Goal: Task Accomplishment & Management: Complete application form

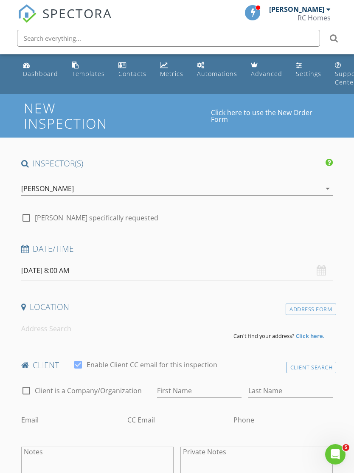
click at [333, 453] on icon "Open Intercom Messenger" at bounding box center [336, 455] width 14 height 14
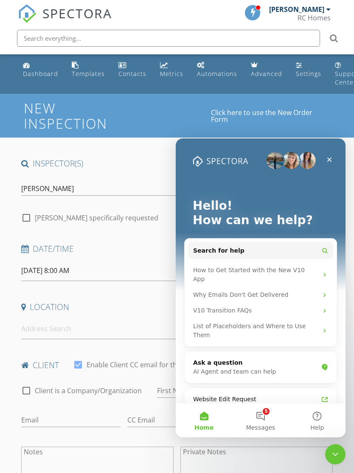
click at [267, 419] on button "5 Messages" at bounding box center [260, 420] width 56 height 34
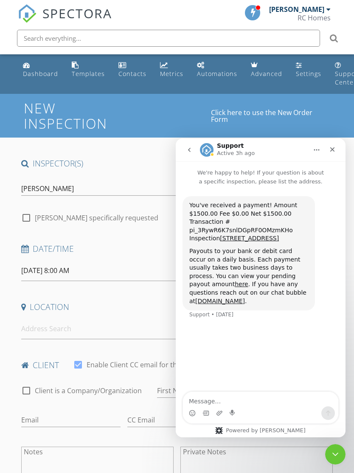
click at [334, 146] on icon "Close" at bounding box center [332, 149] width 7 height 7
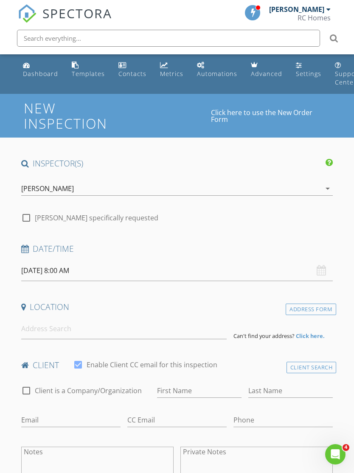
click at [341, 459] on div "Open Intercom Messenger" at bounding box center [335, 454] width 28 height 28
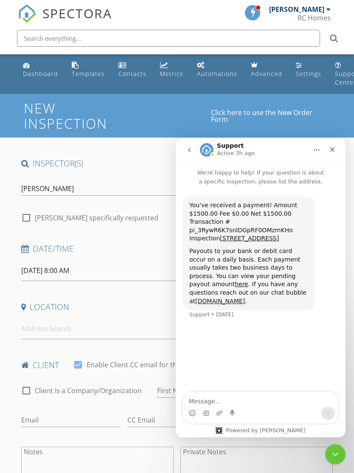
click at [191, 149] on icon "go back" at bounding box center [189, 149] width 7 height 7
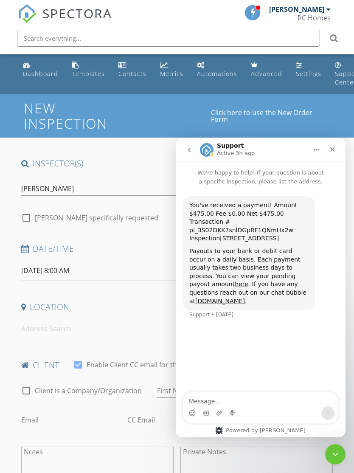
click at [190, 144] on button "go back" at bounding box center [189, 150] width 16 height 16
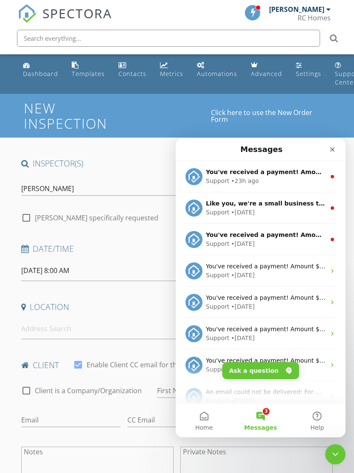
click at [276, 239] on div "Support • 1d ago" at bounding box center [266, 243] width 120 height 9
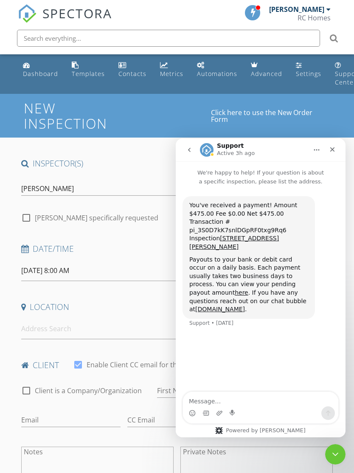
click at [187, 152] on icon "go back" at bounding box center [189, 149] width 7 height 7
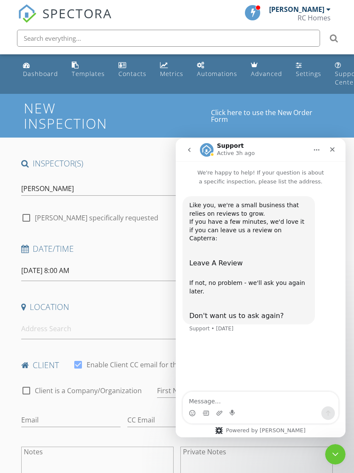
click at [191, 146] on icon "go back" at bounding box center [189, 149] width 7 height 7
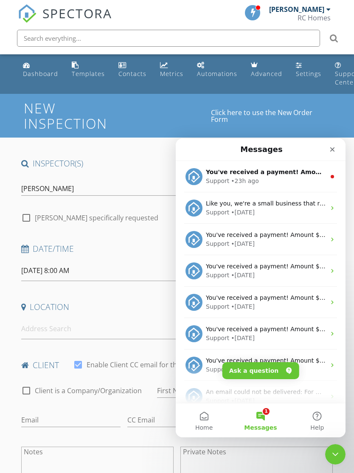
click at [253, 176] on div "You've received a payment! Amount $475.00 Fee $0.00 Net $475.00 Transaction # p…" at bounding box center [266, 172] width 120 height 9
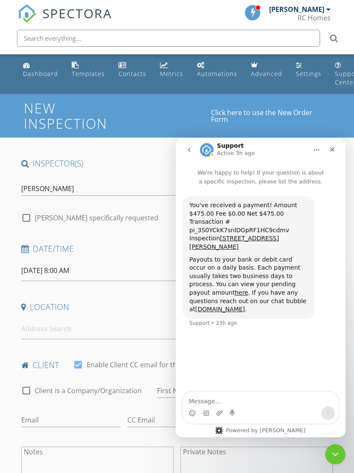
click at [191, 148] on icon "go back" at bounding box center [189, 149] width 7 height 7
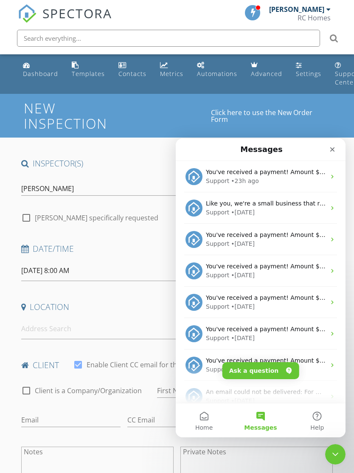
click at [337, 144] on div "Close" at bounding box center [332, 149] width 15 height 15
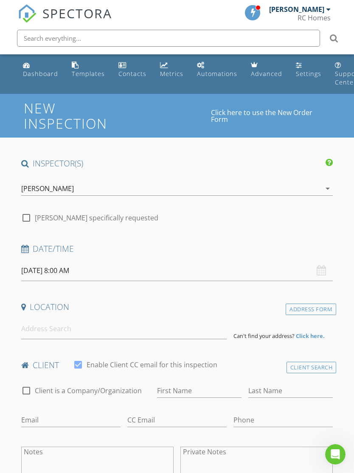
click at [52, 269] on input "08/28/2025 8:00 AM" at bounding box center [177, 270] width 312 height 21
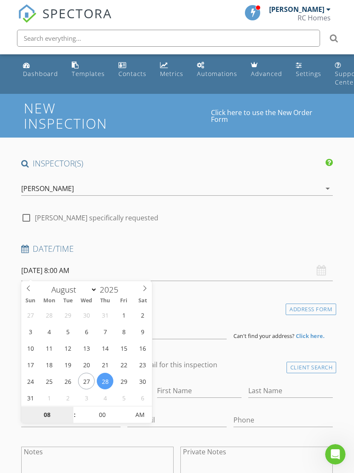
click at [43, 414] on input "08" at bounding box center [47, 415] width 52 height 17
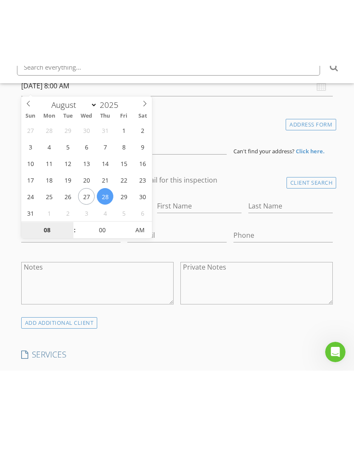
scroll to position [251, 0]
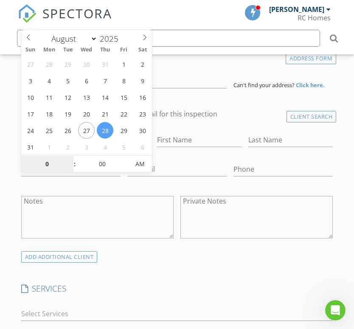
type input "09"
type input "08/28/2025 9:00 AM"
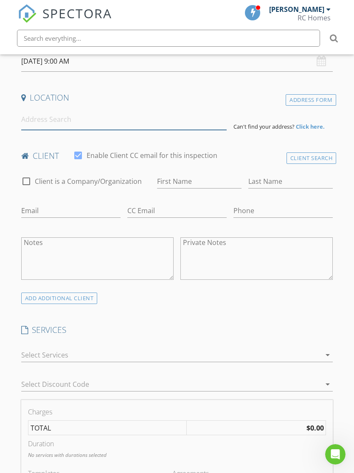
click at [27, 112] on input at bounding box center [124, 119] width 206 height 21
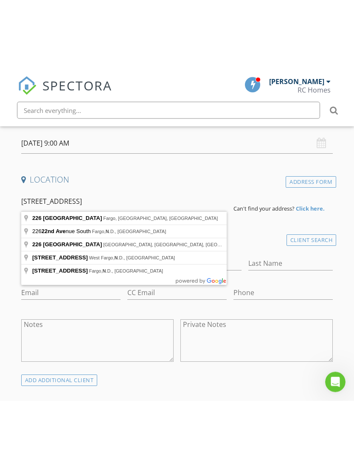
scroll to position [200, 0]
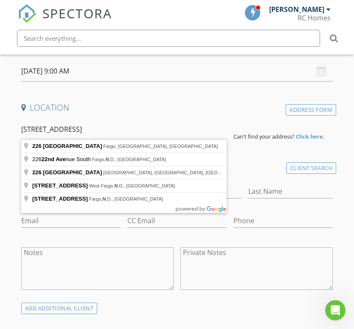
type input "226 22nd Ave N, Fargo, ND, USA"
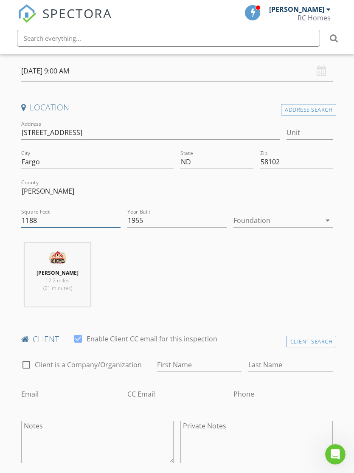
click at [49, 221] on input "1188" at bounding box center [70, 221] width 99 height 14
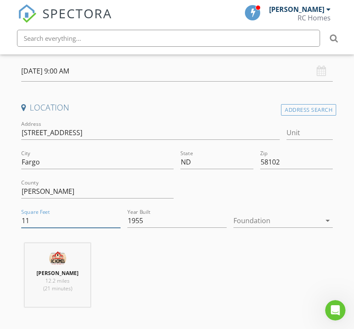
type input "1"
type input "2112"
click at [317, 218] on div at bounding box center [277, 221] width 87 height 14
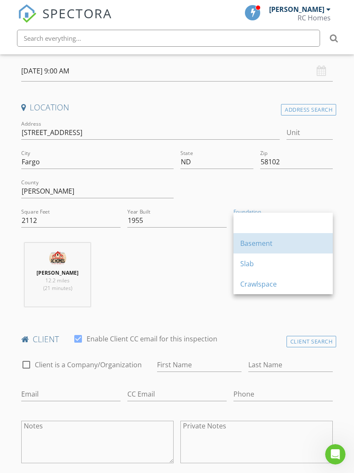
click at [284, 245] on div "Basement" at bounding box center [283, 243] width 86 height 10
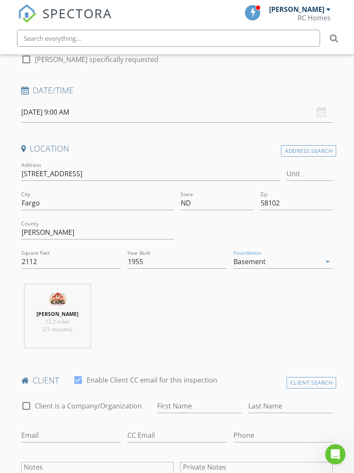
scroll to position [170, 0]
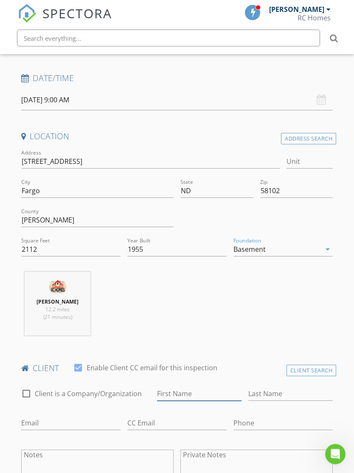
click at [206, 399] on input "First Name" at bounding box center [199, 394] width 84 height 14
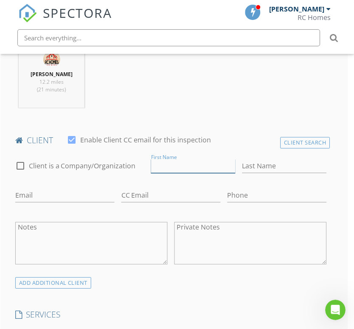
scroll to position [399, 6]
type input "Ryan"
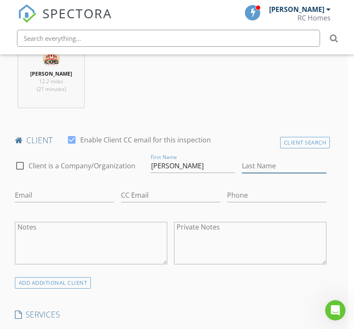
click at [294, 163] on input "Last Name" at bounding box center [284, 166] width 84 height 14
type input "Dodd"
click at [23, 192] on input "Email" at bounding box center [64, 195] width 99 height 14
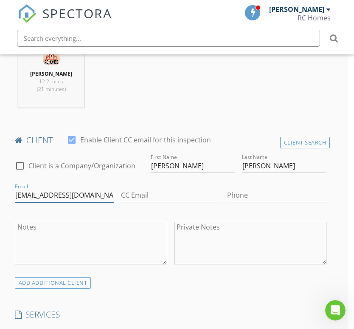
type input "doddryanm@gmail.com"
click at [188, 193] on input "CC Email" at bounding box center [170, 195] width 99 height 14
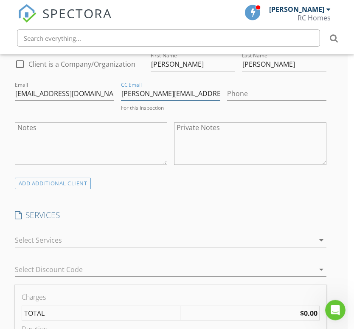
type input "ryan@raboinrealty.com"
click at [318, 242] on icon "arrow_drop_down" at bounding box center [321, 240] width 10 height 10
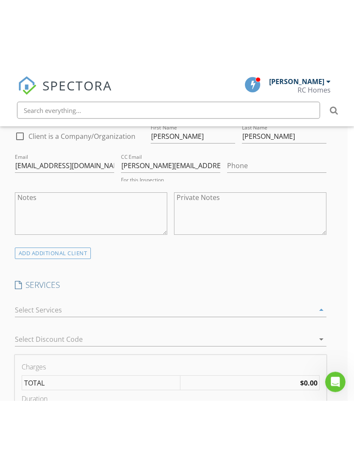
scroll to position [500, 6]
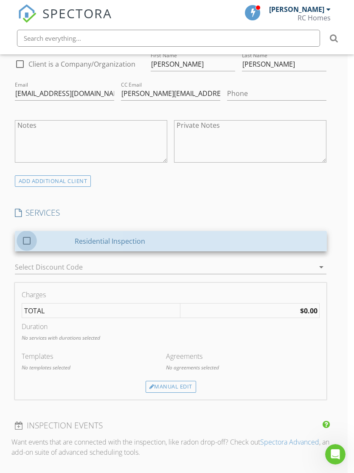
click at [27, 243] on div at bounding box center [27, 240] width 14 height 14
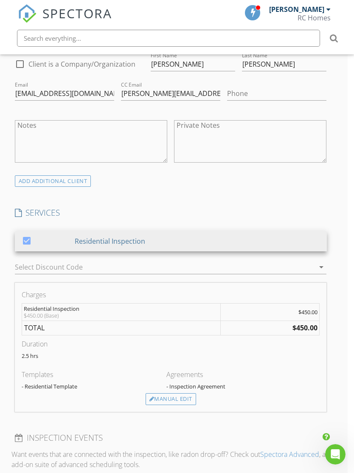
click at [180, 400] on div "Manual Edit" at bounding box center [171, 399] width 51 height 12
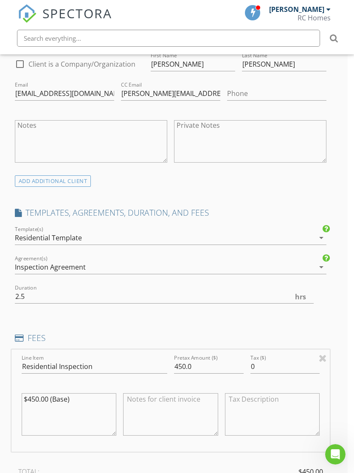
click at [288, 236] on div "Residential Template" at bounding box center [165, 238] width 300 height 14
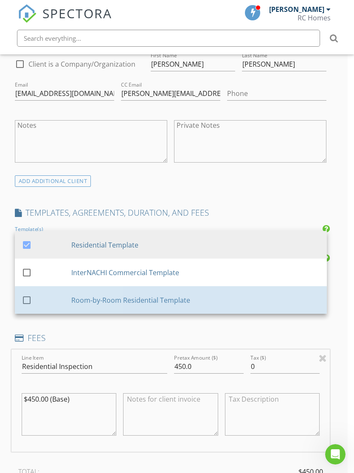
click at [224, 301] on div "Room-by-Room Residential Template" at bounding box center [195, 300] width 249 height 10
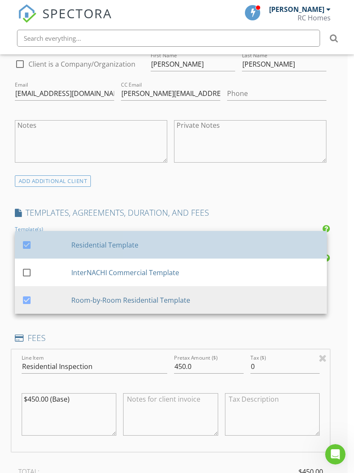
click at [239, 241] on div "Residential Template" at bounding box center [195, 244] width 249 height 10
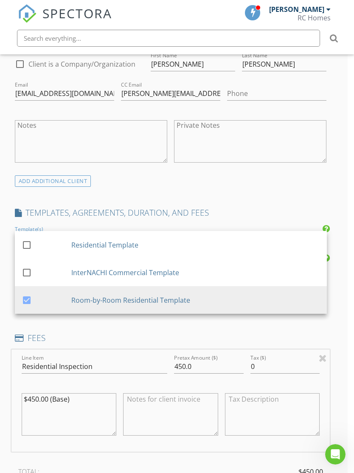
click at [276, 200] on div "INSPECTOR(S) check_box Ryan Dietrich PRIMARY Ryan Dietrich arrow_drop_down chec…" at bounding box center [170, 366] width 319 height 1417
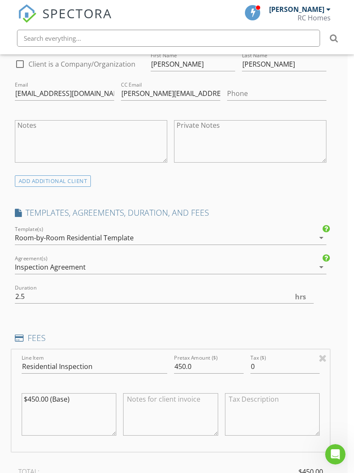
click at [34, 397] on textarea "$450.00 (Base)" at bounding box center [69, 414] width 95 height 42
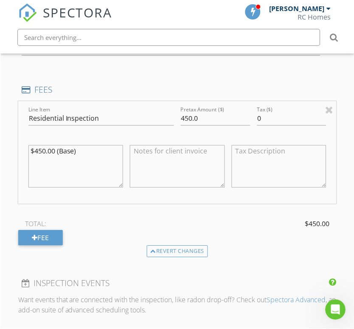
scroll to position [749, 0]
click at [98, 158] on textarea "$475.00 (Base)" at bounding box center [75, 166] width 95 height 42
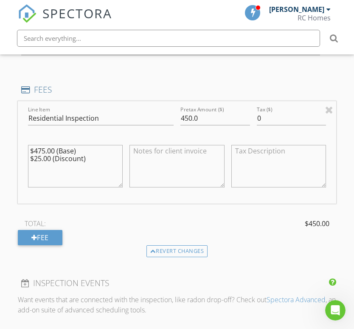
type textarea "$475.00 (Base) $25.00 (Discount)"
click at [194, 165] on textarea at bounding box center [177, 166] width 95 height 42
click at [179, 165] on textarea "Client is able to pay with cash, check, or Venmo at the inspection." at bounding box center [177, 166] width 95 height 42
click at [134, 185] on textarea "Client is able to pay with cash, check, or Venmo at the inspection." at bounding box center [177, 166] width 95 height 42
type textarea "Client is able to pay with cash, check, or Venmo at the inspection."
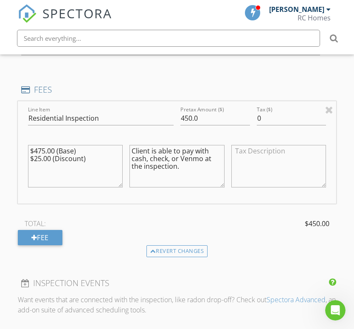
click at [296, 177] on textarea at bounding box center [278, 166] width 95 height 42
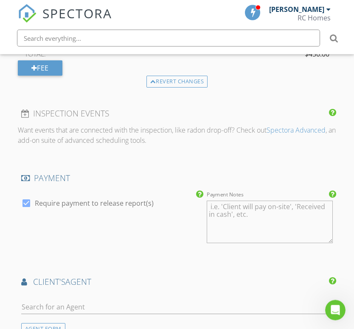
click at [297, 221] on textarea "Payment Notes" at bounding box center [270, 222] width 127 height 42
click at [288, 218] on textarea "Payment Notes" at bounding box center [270, 221] width 127 height 42
click at [282, 219] on textarea "Payment Notes" at bounding box center [270, 221] width 127 height 42
click at [277, 223] on textarea "Payment Notes" at bounding box center [270, 221] width 127 height 42
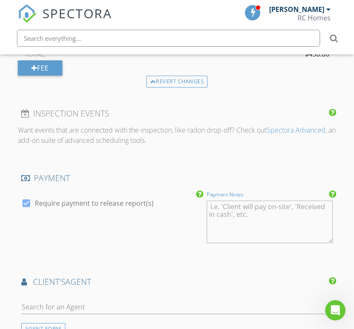
click at [279, 217] on textarea "Payment Notes" at bounding box center [270, 221] width 127 height 42
paste textarea "Client is able to pay with cash, check, or Venmo at the inspection."
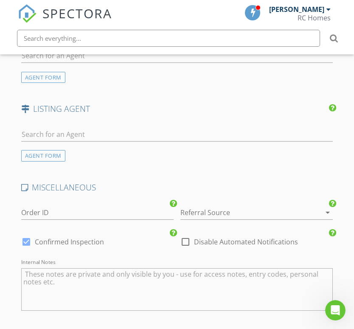
scroll to position [1169, 0]
type textarea "Client is able to pay with cash, check, or Venmo at the inspection."
click at [335, 311] on icon "Open Intercom Messenger" at bounding box center [335, 310] width 6 height 7
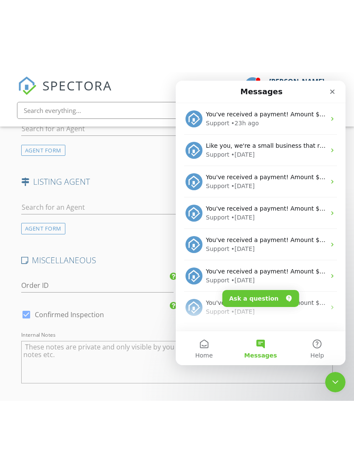
scroll to position [1161, 0]
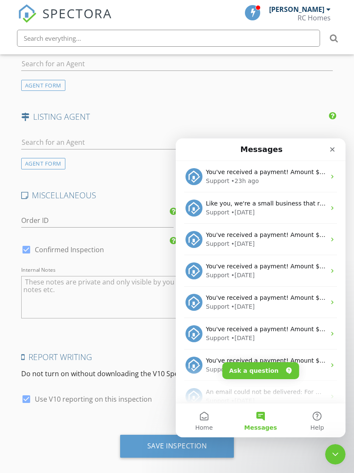
click at [333, 458] on icon "Close Intercom Messenger" at bounding box center [335, 454] width 10 height 10
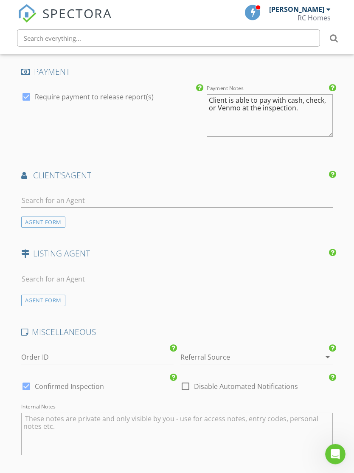
scroll to position [1168, 0]
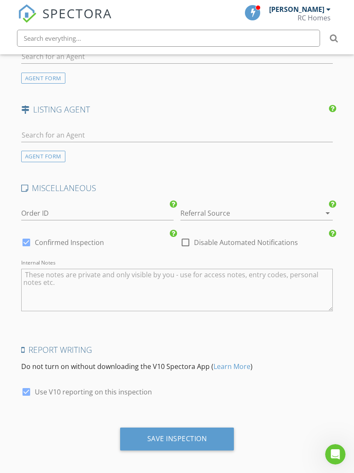
click at [198, 437] on div "Save Inspection" at bounding box center [177, 438] width 60 height 8
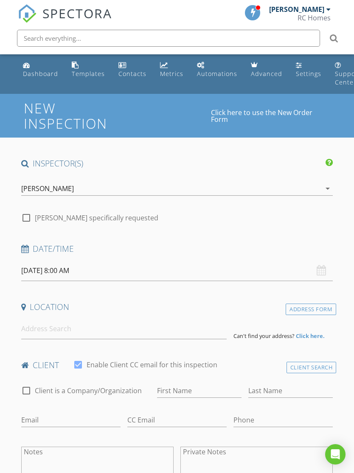
click at [29, 270] on input "[DATE] 8:00 AM" at bounding box center [177, 270] width 312 height 21
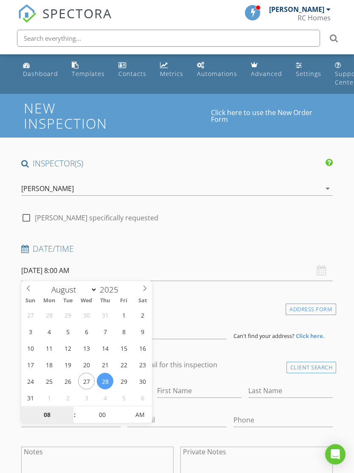
type input "[DATE] 8:00 AM"
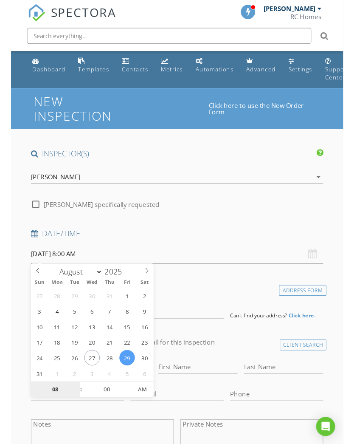
scroll to position [251, 0]
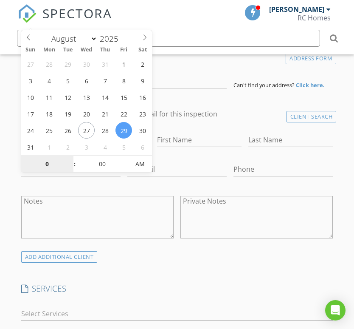
type input "09"
type input "[DATE] 9:00 AM"
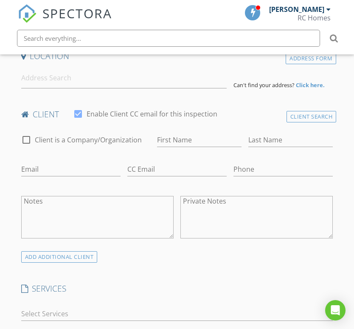
click at [85, 221] on textarea "Notes" at bounding box center [97, 217] width 152 height 42
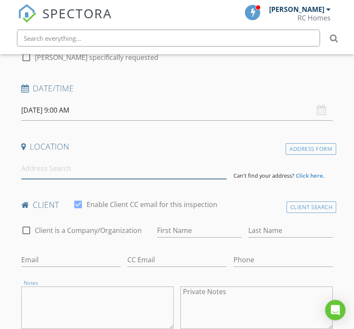
click at [25, 168] on input at bounding box center [124, 168] width 206 height 21
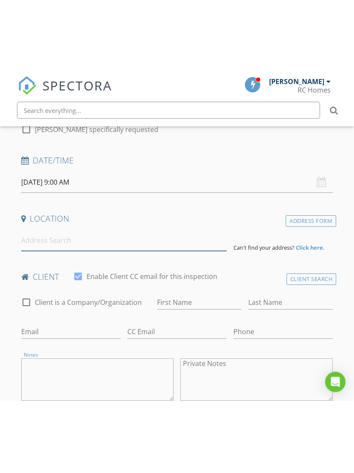
scroll to position [161, 0]
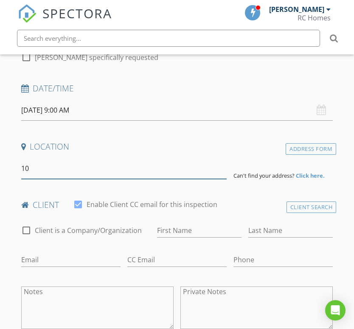
type input "10"
type input "i"
click at [43, 164] on input "10" at bounding box center [124, 168] width 206 height 21
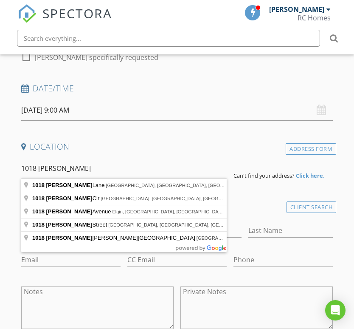
type input "1018 Larkin Lane, West Fargo, ND, USA"
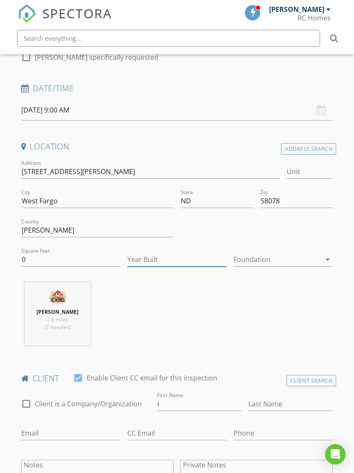
click at [205, 256] on input "Year Built" at bounding box center [176, 260] width 99 height 14
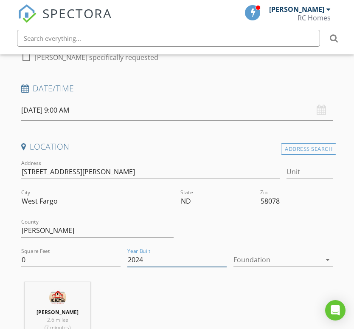
type input "2024"
click at [317, 259] on div at bounding box center [277, 260] width 87 height 14
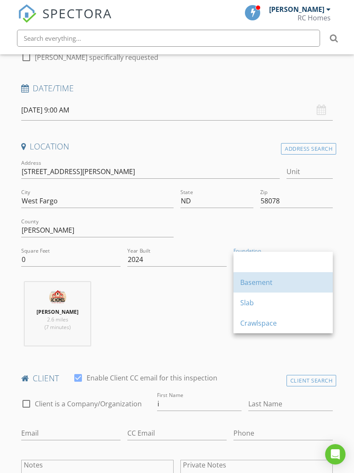
click at [282, 285] on div "Basement" at bounding box center [283, 282] width 86 height 10
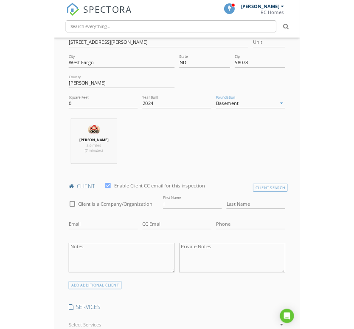
scroll to position [272, 0]
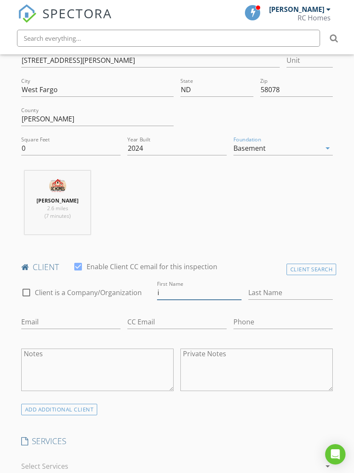
click at [222, 293] on input "i" at bounding box center [199, 293] width 84 height 14
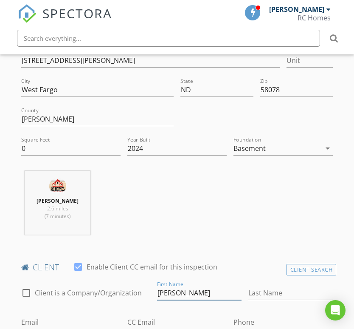
type input "[PERSON_NAME]"
click at [292, 291] on input "Last Name" at bounding box center [290, 293] width 84 height 14
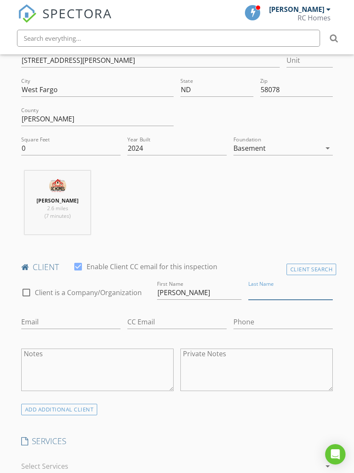
click at [287, 295] on input "Last Name" at bounding box center [290, 293] width 84 height 14
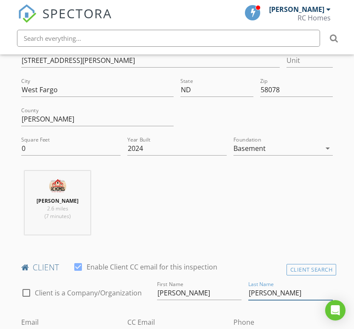
type input "Helbling"
click at [25, 316] on input "Email" at bounding box center [70, 322] width 99 height 14
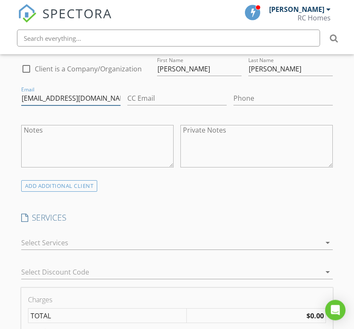
scroll to position [498, 0]
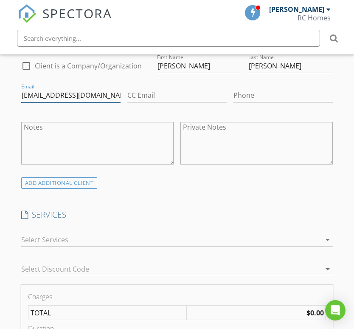
type input "daryldeb98@gmail.com"
click at [321, 239] on div "arrow_drop_down" at bounding box center [327, 239] width 12 height 10
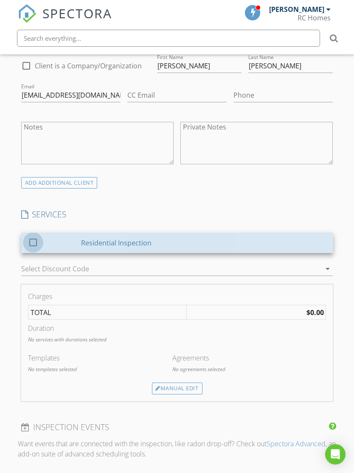
click at [31, 239] on div at bounding box center [33, 242] width 14 height 14
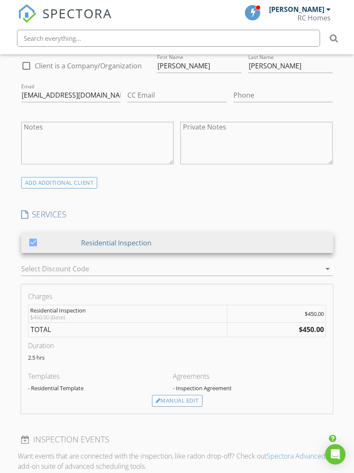
click at [190, 395] on div "Manual Edit" at bounding box center [177, 401] width 51 height 12
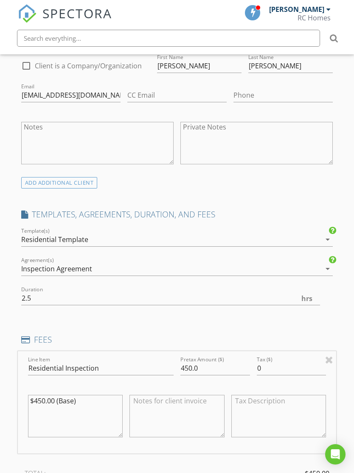
click at [263, 241] on div "Residential Template" at bounding box center [171, 240] width 300 height 14
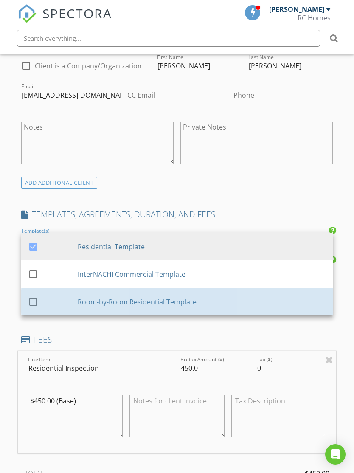
click at [229, 303] on div "Room-by-Room Residential Template" at bounding box center [202, 301] width 249 height 10
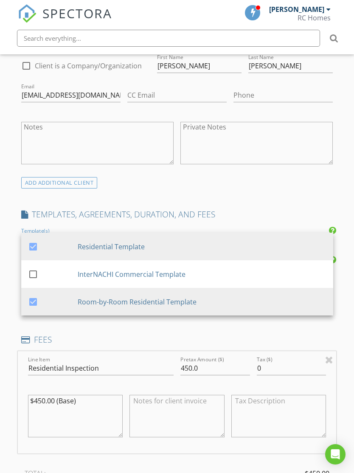
click at [274, 194] on div "INSPECTOR(S) check_box Ryan Dietrich PRIMARY Ryan Dietrich arrow_drop_down chec…" at bounding box center [177, 367] width 319 height 1417
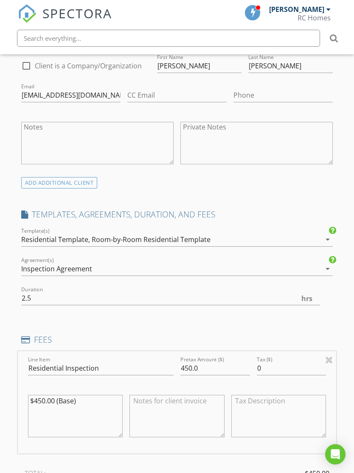
click at [255, 238] on div "Residential Template, Room-by-Room Residential Template" at bounding box center [171, 240] width 300 height 14
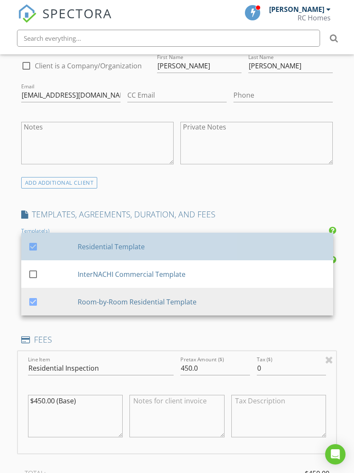
click at [248, 245] on div "Residential Template" at bounding box center [202, 246] width 249 height 10
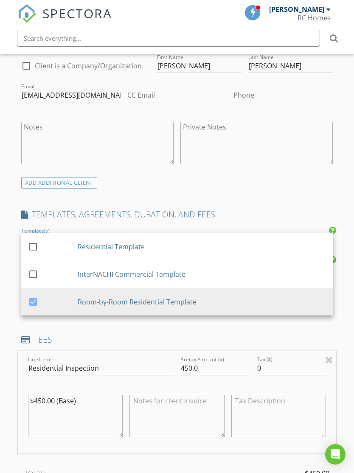
click at [276, 201] on div "INSPECTOR(S) check_box Ryan Dietrich PRIMARY Ryan Dietrich arrow_drop_down chec…" at bounding box center [177, 367] width 319 height 1417
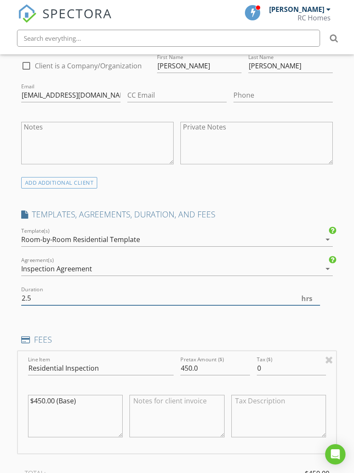
click at [35, 301] on input "2.5" at bounding box center [170, 298] width 299 height 14
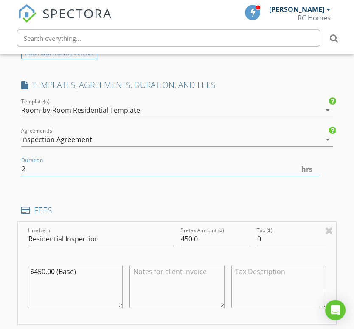
scroll to position [628, 0]
type input "2"
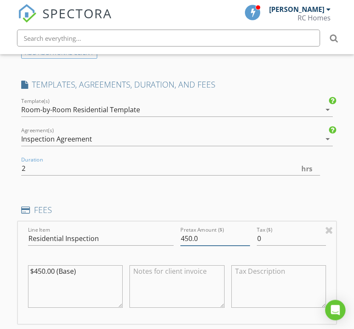
click at [188, 237] on input "450.0" at bounding box center [215, 239] width 70 height 14
type input "400.0"
click at [40, 269] on textarea "$450.00 (Base)" at bounding box center [75, 286] width 95 height 42
click at [100, 271] on textarea "$475.00 (Base)" at bounding box center [75, 286] width 95 height 42
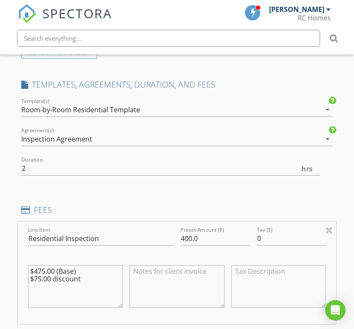
type textarea "$475.00 (Base) $75.00 discount"
click at [141, 276] on textarea at bounding box center [177, 286] width 95 height 42
paste textarea "Client is able to pay with cash, check, or Venmo at the inspection."
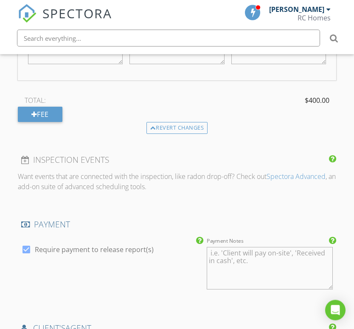
type textarea "Client is able to pay with cash, check, or Venmo at the inspection."
click at [270, 260] on textarea "Payment Notes" at bounding box center [270, 268] width 127 height 42
click at [261, 261] on textarea "Payment Notes" at bounding box center [270, 268] width 127 height 42
paste textarea "Client is able to pay with cash, check, or Venmo at the inspection."
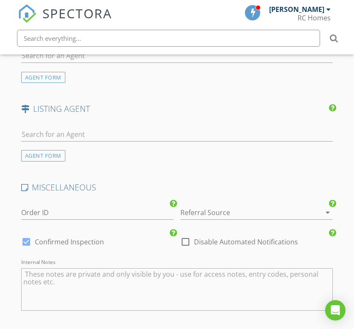
scroll to position [1169, 0]
type textarea "Client is able to pay with cash, check, or Venmo at the inspection."
click at [338, 309] on icon "Open Intercom Messenger" at bounding box center [335, 310] width 9 height 10
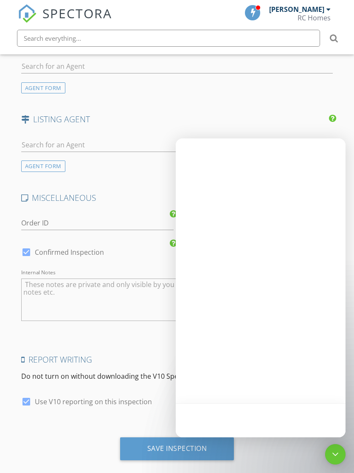
scroll to position [0, 0]
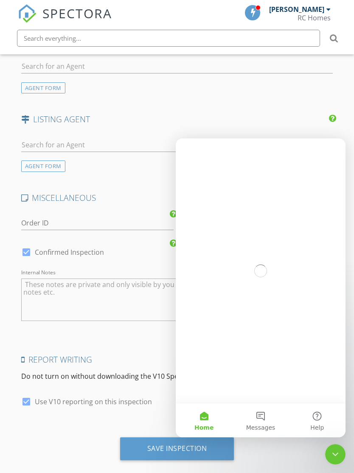
click at [335, 456] on icon "Close Intercom Messenger" at bounding box center [335, 454] width 10 height 10
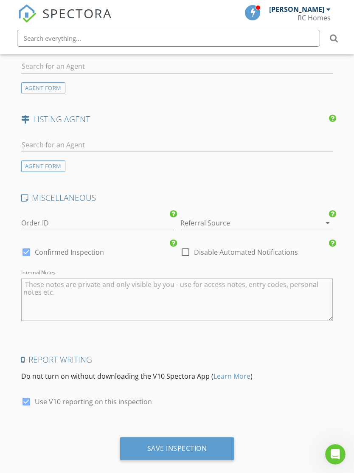
scroll to position [1168, 0]
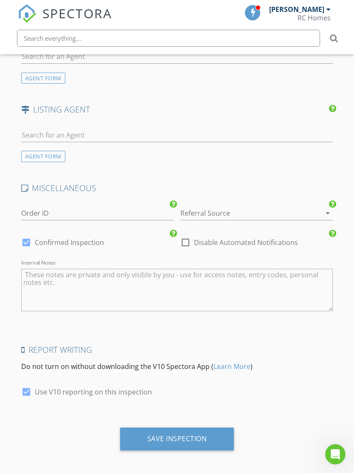
click at [215, 436] on div "Save Inspection" at bounding box center [177, 439] width 114 height 23
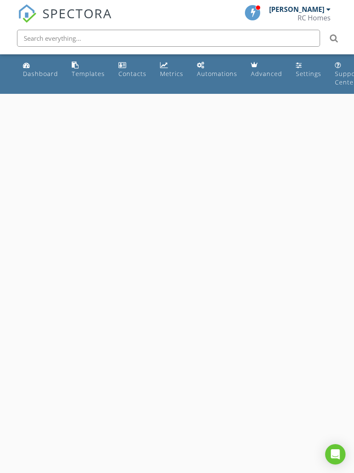
select select "7"
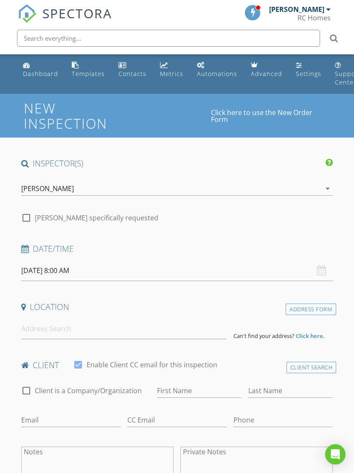
click at [31, 270] on input "08/28/2025 8:00 AM" at bounding box center [177, 270] width 312 height 21
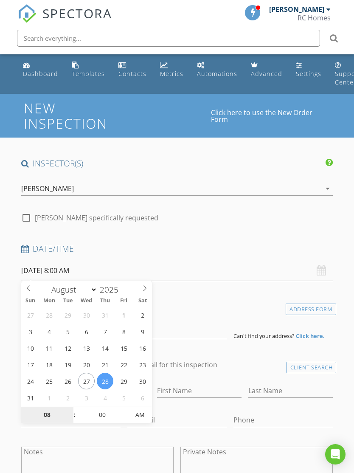
type input "08/29/2025 8:00 AM"
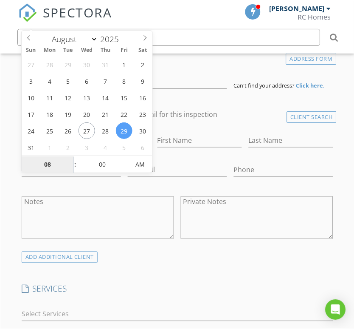
scroll to position [251, 0]
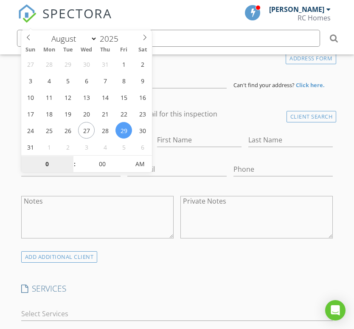
type input "01"
type input "[DATE] 1:00 PM"
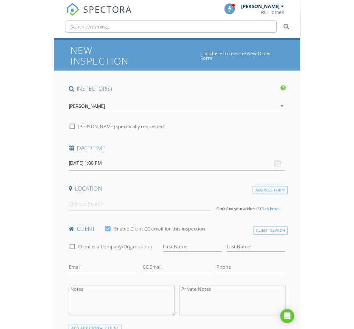
scroll to position [43, 0]
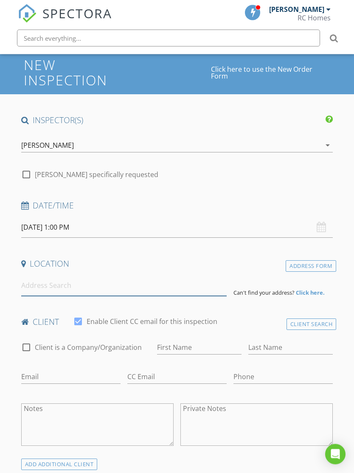
click at [30, 284] on input at bounding box center [124, 286] width 206 height 21
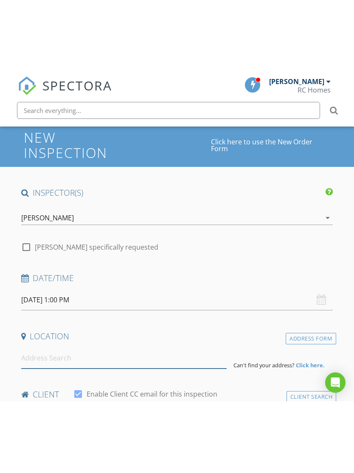
scroll to position [43, 0]
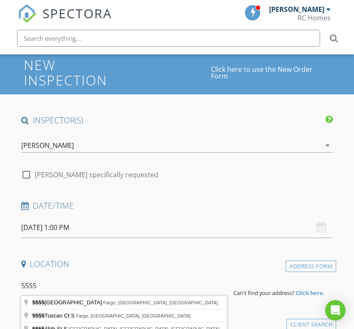
type input "5555 Tuscan Ct S, Fargo, ND, USA"
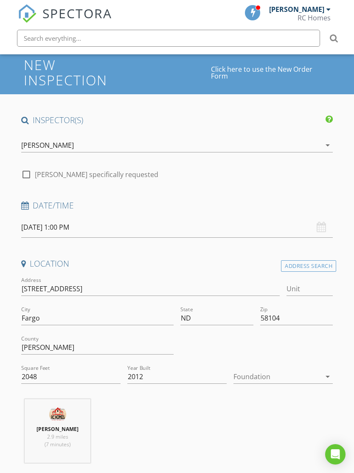
click at [284, 374] on div at bounding box center [277, 377] width 87 height 14
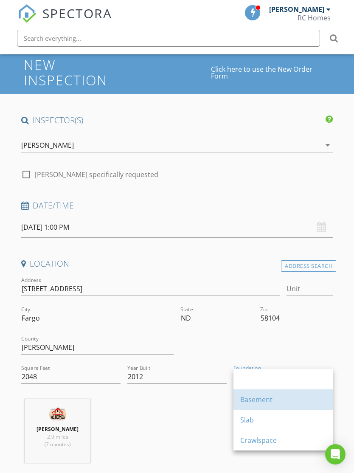
click at [265, 396] on div "Basement" at bounding box center [283, 399] width 86 height 10
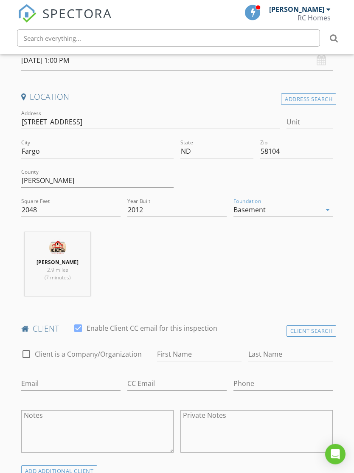
scroll to position [213, 0]
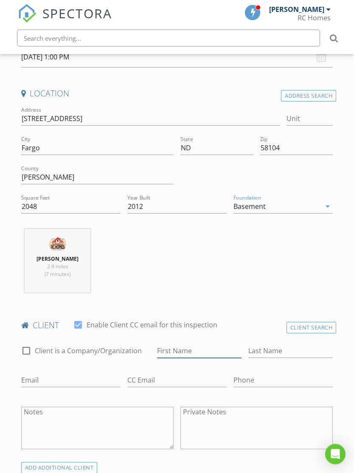
click at [217, 349] on input "First Name" at bounding box center [199, 351] width 84 height 14
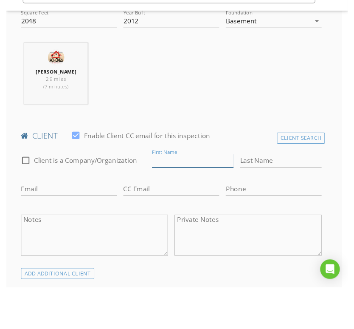
scroll to position [399, 6]
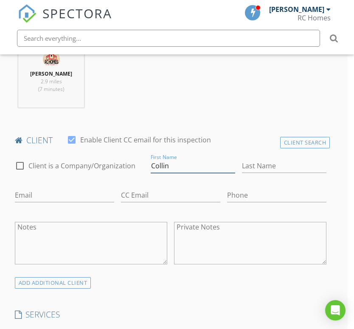
type input "Collin"
click at [288, 163] on input "Last Name" at bounding box center [284, 166] width 84 height 14
type input "Rice"
click at [28, 194] on input "Email" at bounding box center [64, 195] width 99 height 14
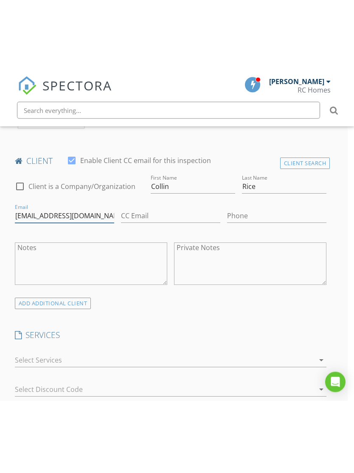
scroll to position [489, 6]
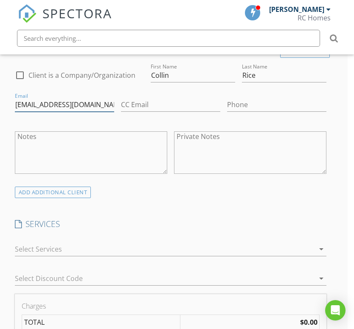
type input "[EMAIL_ADDRESS][DOMAIN_NAME]"
click at [318, 251] on icon "arrow_drop_down" at bounding box center [321, 249] width 10 height 10
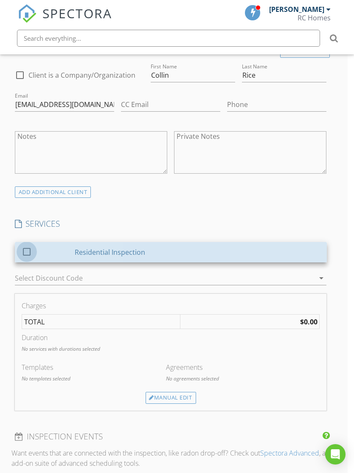
click at [32, 253] on div at bounding box center [27, 251] width 14 height 14
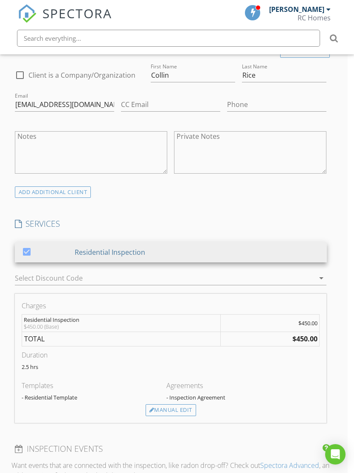
click at [156, 408] on div "Manual Edit" at bounding box center [171, 410] width 51 height 12
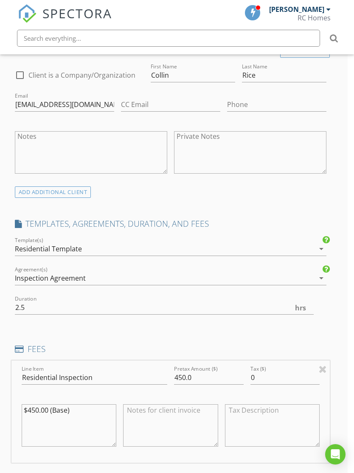
click at [310, 248] on div "Residential Template" at bounding box center [165, 249] width 300 height 14
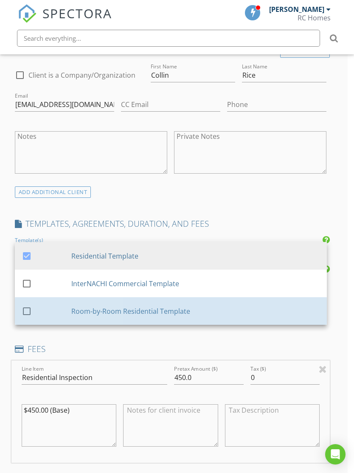
click at [43, 313] on div "check_box_outline_blank" at bounding box center [47, 311] width 50 height 10
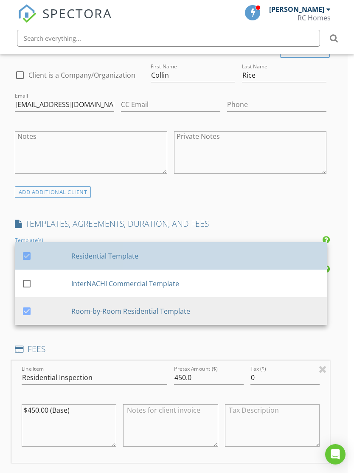
click at [280, 257] on div "Residential Template" at bounding box center [195, 256] width 249 height 10
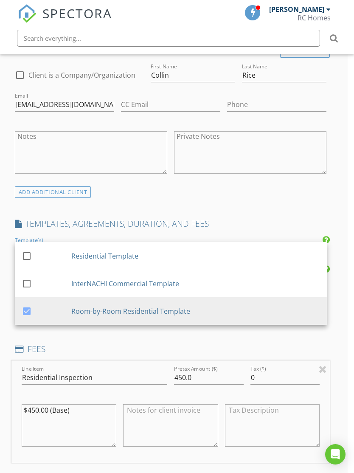
click at [298, 203] on div "INSPECTOR(S) check_box Ryan Dietrich PRIMARY Ryan Dietrich arrow_drop_down chec…" at bounding box center [170, 377] width 319 height 1417
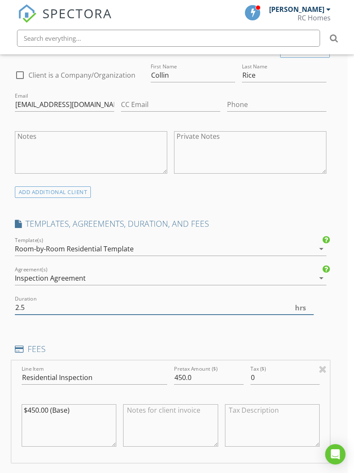
click at [34, 306] on input "2.5" at bounding box center [164, 308] width 299 height 14
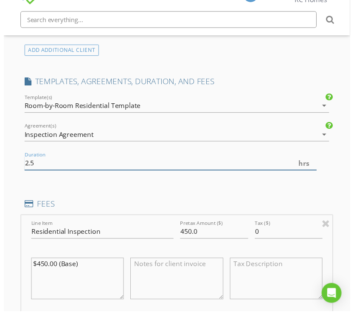
scroll to position [631, 0]
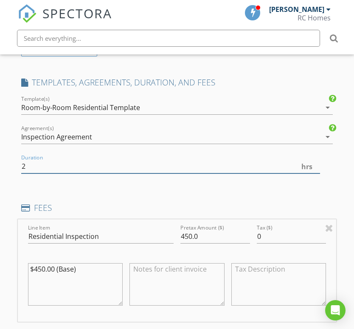
type input "2"
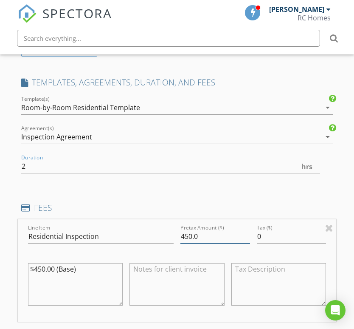
click at [189, 232] on input "450.0" at bounding box center [215, 236] width 70 height 14
type input "475.0"
click at [41, 268] on textarea "$450.00 (Base)" at bounding box center [75, 284] width 95 height 42
type textarea "$475.00 (Base)"
click at [141, 281] on textarea at bounding box center [177, 284] width 95 height 42
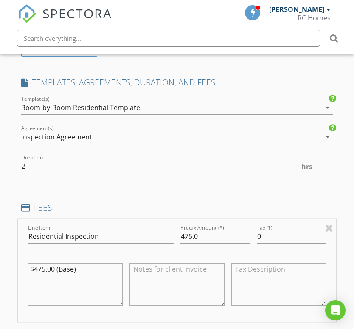
click at [141, 283] on textarea at bounding box center [177, 284] width 95 height 42
paste textarea "Client is able to pay with cash, check, or Venmo at the inspection."
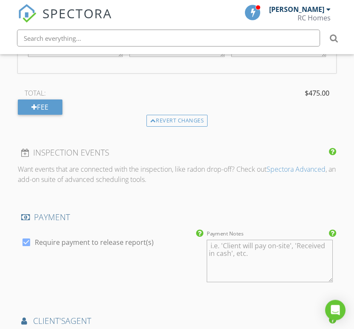
type textarea "Client is able to pay with cash, check, or Venmo at the inspection."
click at [274, 253] on textarea "Payment Notes" at bounding box center [270, 261] width 127 height 42
click at [274, 256] on textarea "Payment Notes" at bounding box center [270, 260] width 127 height 42
paste textarea "Client is able to pay with cash, check, or Venmo at the inspection."
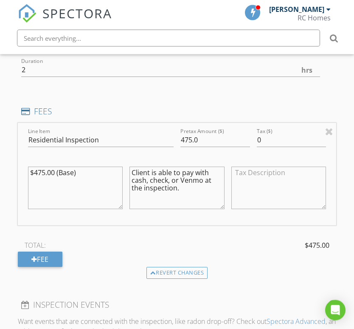
scroll to position [727, 0]
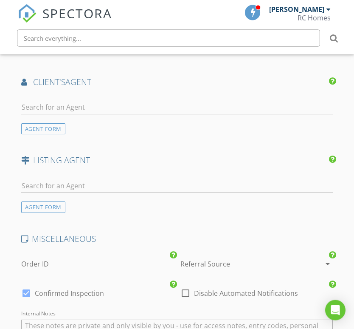
type textarea "Client is able to pay with cash, check, or Venmo at the inspection."
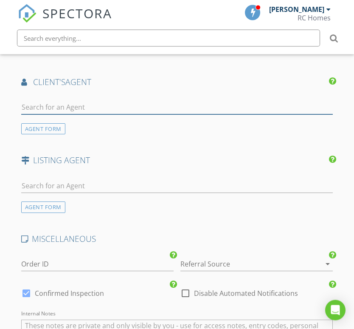
click at [27, 104] on input "text" at bounding box center [177, 108] width 312 height 14
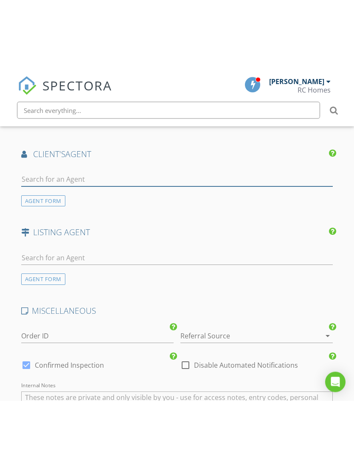
scroll to position [1118, 0]
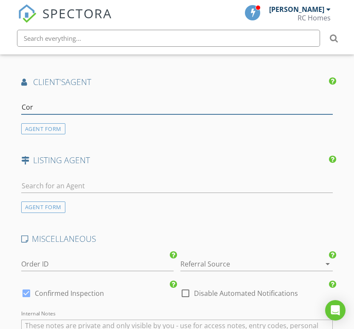
type input "[PERSON_NAME]"
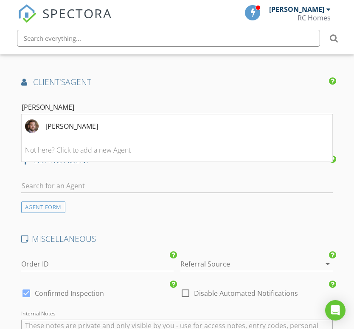
click at [34, 123] on img at bounding box center [32, 126] width 14 height 14
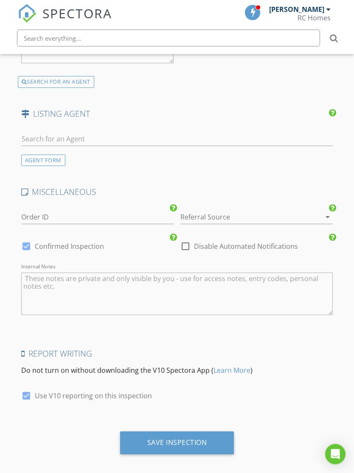
scroll to position [1332, 0]
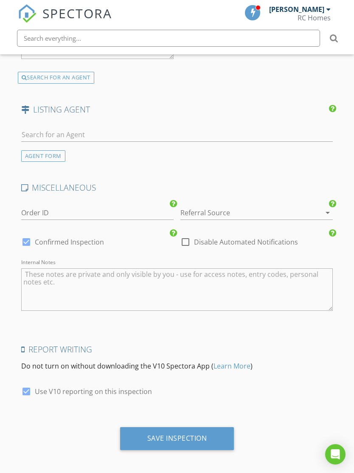
click at [201, 438] on div "Save Inspection" at bounding box center [177, 438] width 60 height 8
